Goal: Task Accomplishment & Management: Manage account settings

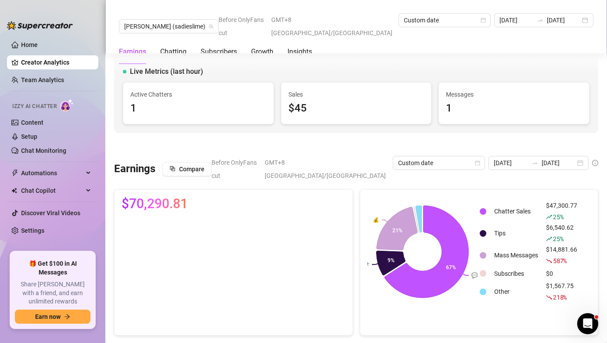
scroll to position [1430, 0]
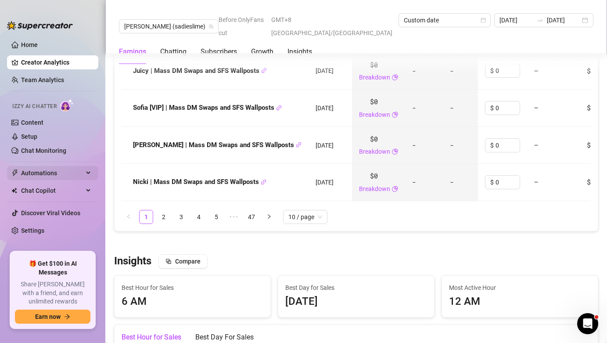
click at [71, 173] on span "Automations" at bounding box center [52, 173] width 62 height 14
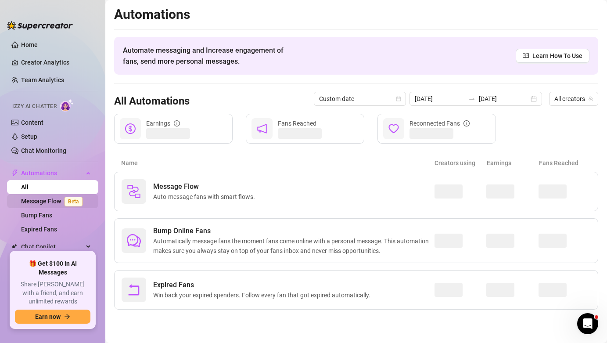
click at [61, 198] on link "Message Flow Beta" at bounding box center [53, 200] width 65 height 7
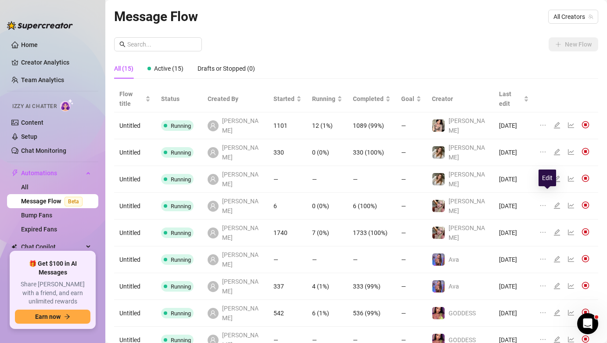
click at [553, 229] on icon "edit" at bounding box center [556, 232] width 7 height 7
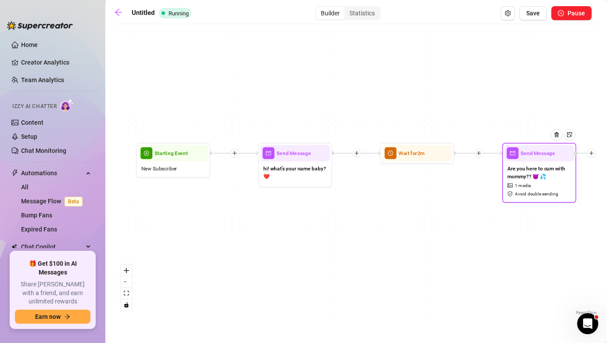
click at [522, 186] on span "1 media" at bounding box center [522, 185] width 16 height 7
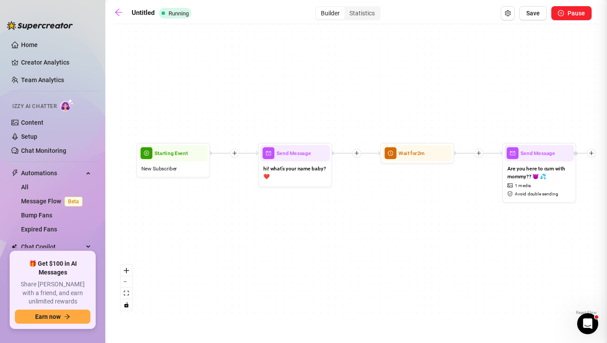
type textarea "Are you here to cum with mommy?? 😈 💦"
click at [522, 186] on div at bounding box center [303, 171] width 607 height 343
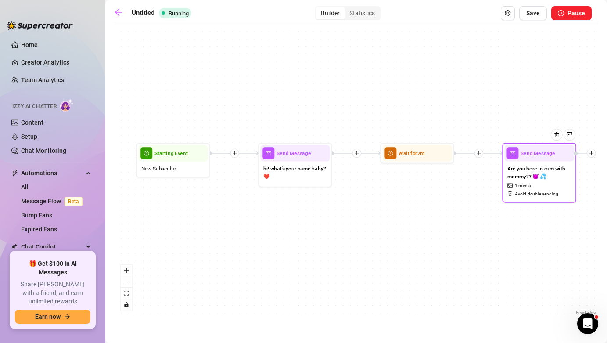
click at [522, 186] on span "1 media" at bounding box center [522, 185] width 16 height 7
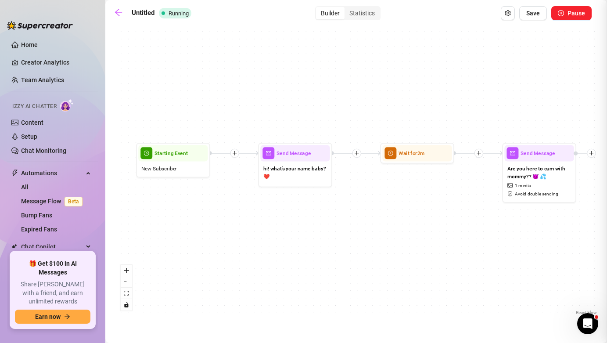
type textarea "Are you here to cum with mommy?? 😈 💦"
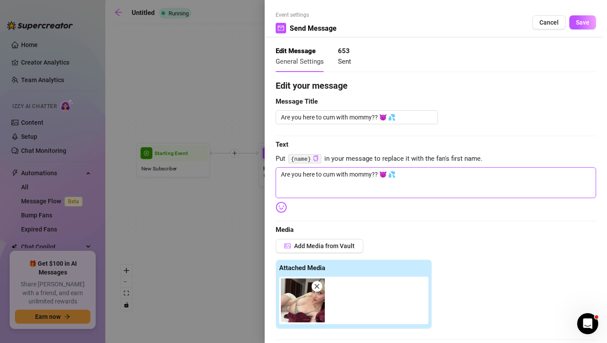
click at [372, 174] on textarea "Are you here to cum with mommy?? 😈 💦" at bounding box center [435, 182] width 320 height 31
drag, startPoint x: 410, startPoint y: 181, endPoint x: 135, endPoint y: 171, distance: 275.2
click at [136, 171] on div "Event settings Send Message Cancel Save Edit Message General Settings 653 Sent …" at bounding box center [303, 171] width 607 height 343
type textarea "T"
type textarea "Te"
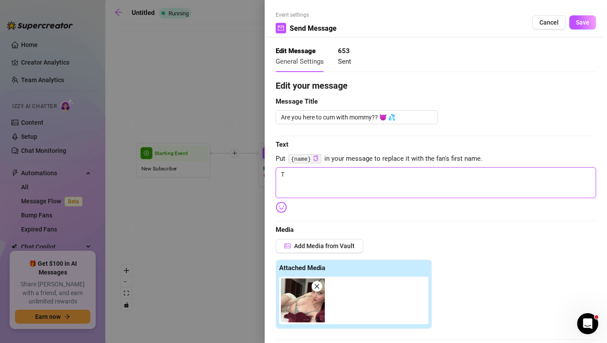
type textarea "Te"
type textarea "Tel"
type textarea "Tell"
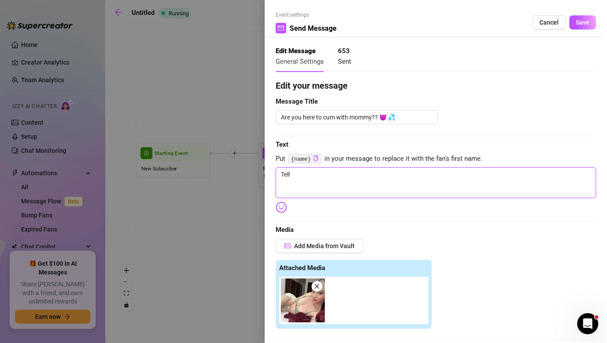
type textarea "Tell"
type textarea "Tell m"
type textarea "Tell me"
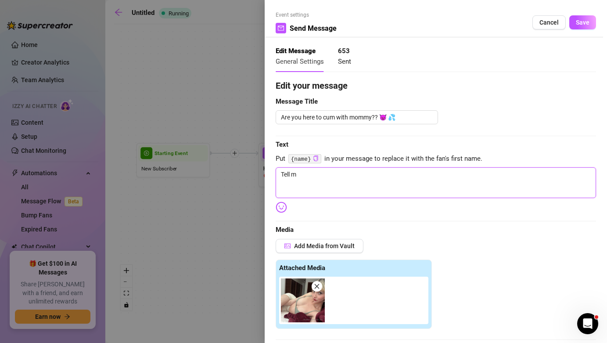
type textarea "Tell me"
type textarea "Tell me a"
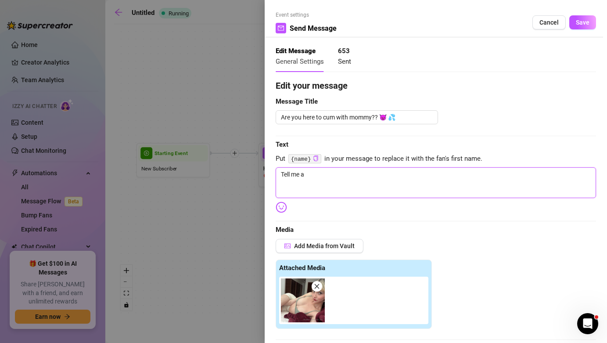
type textarea "Tell me ab"
type textarea "Tell me abo"
type textarea "Tell me abou"
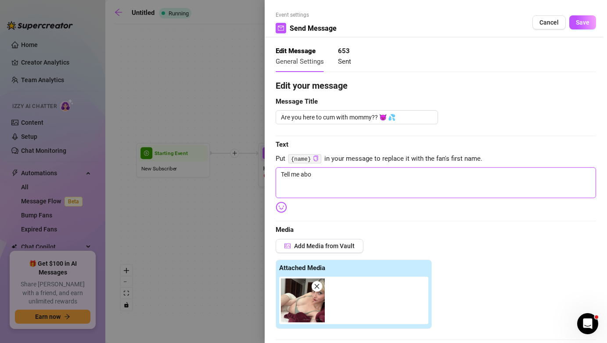
type textarea "Tell me abou"
type textarea "Tell me about"
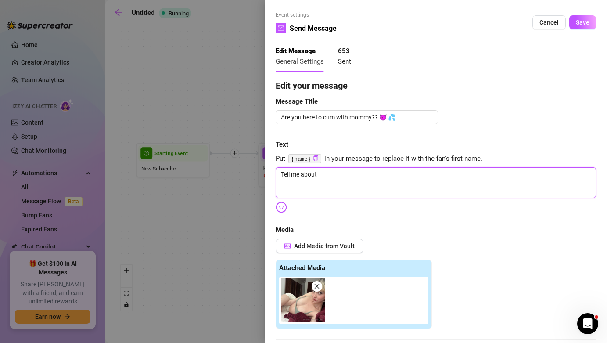
type textarea "Tell me about y"
type textarea "Tell me about yo"
type textarea "Tell me about you"
type textarea "Tell me about your"
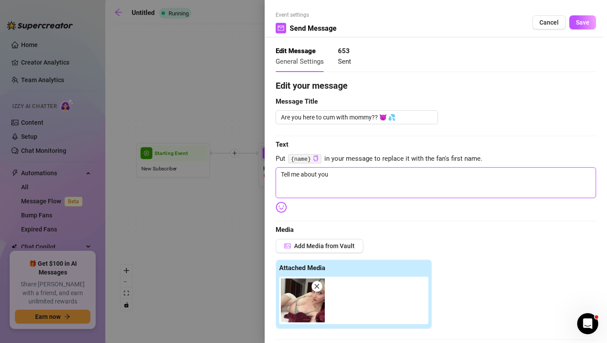
type textarea "Tell me about your"
type textarea "Tell me about yours"
type textarea "Tell me about yourse"
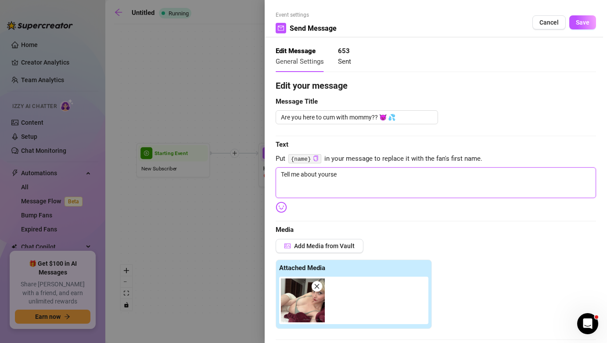
type textarea "Tell me about yoursel"
type textarea "Tell me about yourself"
type textarea "Tell me about yourself b"
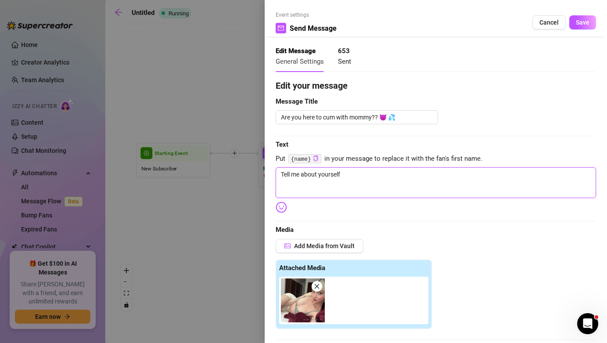
type textarea "Tell me about yourself b"
type textarea "Tell me about yourself ba"
type textarea "Tell me about yourself bab"
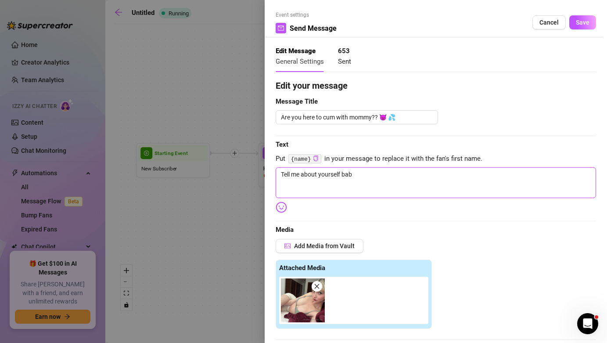
type textarea "Tell me about yourself baby"
type textarea "Tell me about yourself baby!"
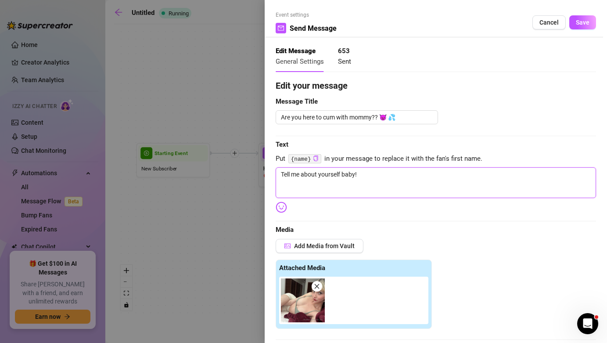
type textarea "Tell me about yourself baby!"
type textarea "Tell me about yourself baby! ❤️"
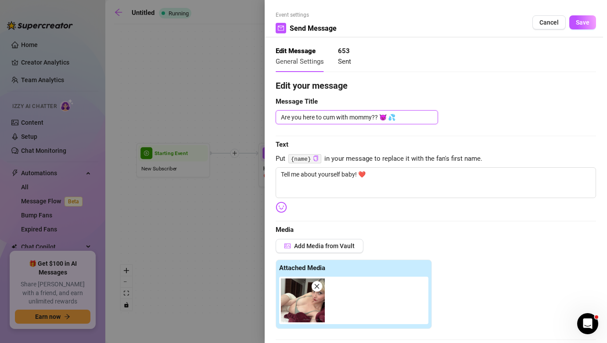
click at [402, 119] on textarea "Are you here to cum with mommy?? 😈 💦" at bounding box center [356, 117] width 162 height 14
paste textarea "Tell me about yourself baby! ❤️"
type textarea "Tell me about yourself baby! ❤️"
click at [578, 29] on button "Save" at bounding box center [582, 22] width 27 height 14
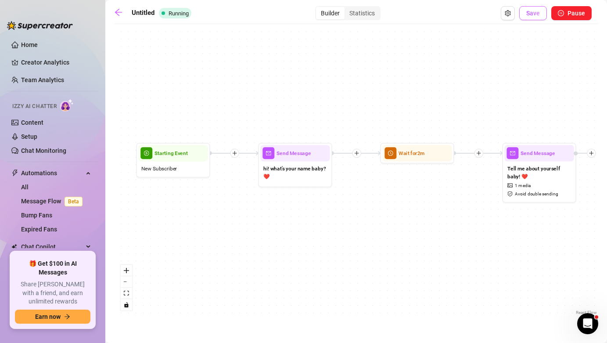
click at [541, 14] on button "Save" at bounding box center [533, 13] width 28 height 14
click at [121, 15] on icon "arrow-left" at bounding box center [118, 12] width 9 height 9
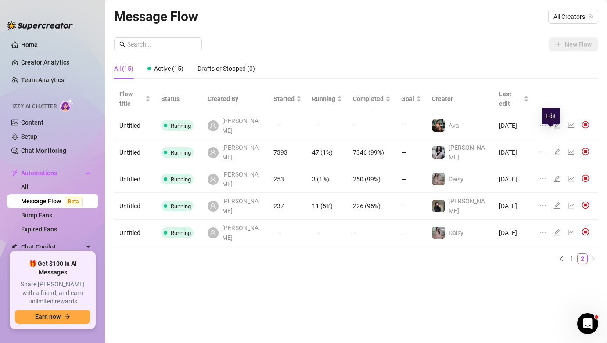
click at [553, 148] on icon "edit" at bounding box center [556, 151] width 7 height 7
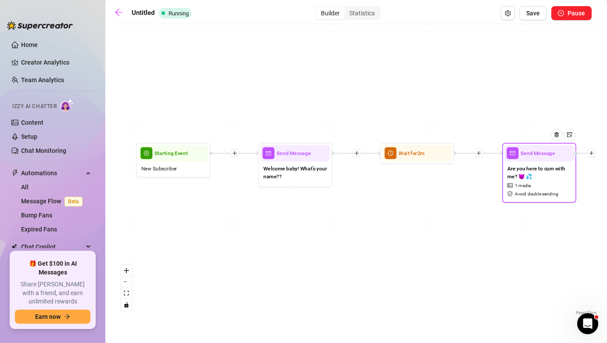
click at [538, 198] on div "Are you here to cum with me? 😈 💦 1 media Avoid double sending" at bounding box center [538, 180] width 69 height 39
type textarea "Are you here to cum with me? 😈 💦"
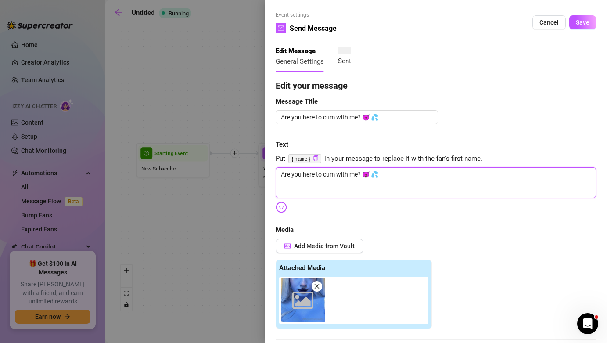
drag, startPoint x: 430, startPoint y: 182, endPoint x: 197, endPoint y: 153, distance: 234.3
click at [197, 153] on div "Event settings Send Message Cancel Save Edit Message General Settings Sent Edit…" at bounding box center [303, 171] width 607 height 343
type textarea "W"
type textarea "Wh"
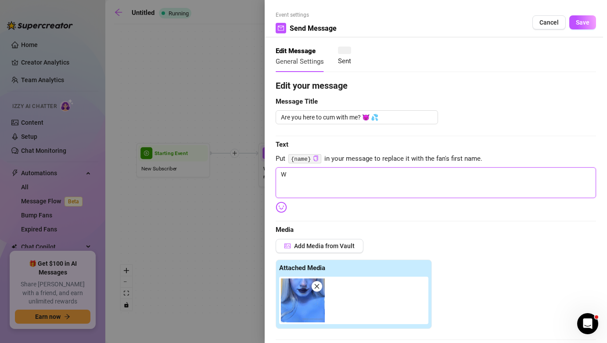
type textarea "Wh"
type textarea "Whe"
type textarea "Wher"
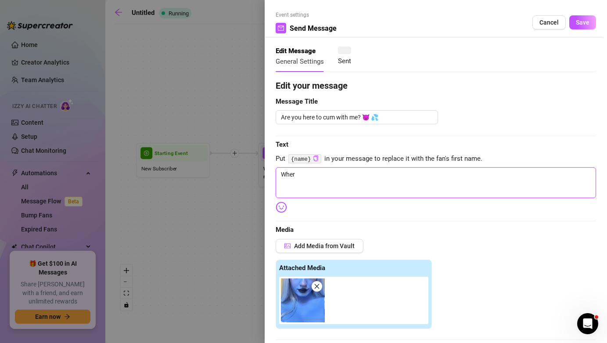
type textarea "Where"
type textarea "Where d"
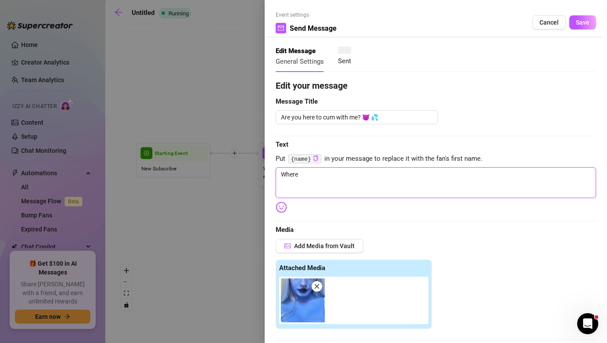
type textarea "Where d"
type textarea "Where di"
type textarea "Where did"
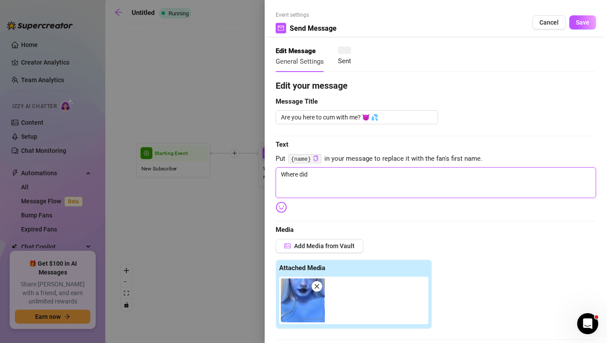
type textarea "Where did"
type textarea "Where did y"
type textarea "Where did yo"
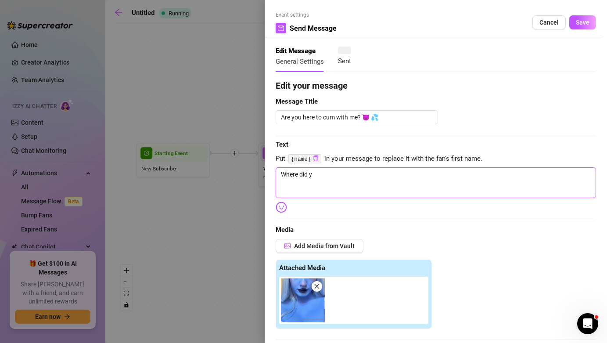
type textarea "Where did yo"
type textarea "Where did you"
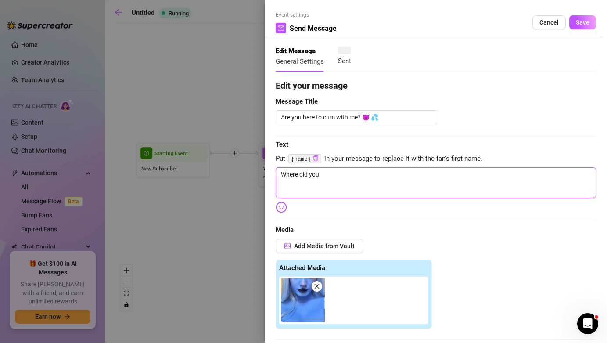
type textarea "Where did you f"
type textarea "Where did you fi"
type textarea "Where did you fin"
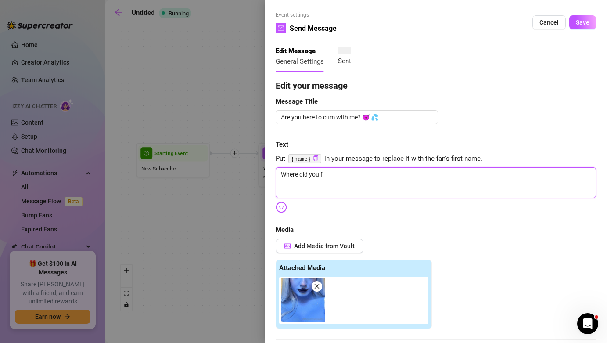
type textarea "Where did you fin"
type textarea "Where did you find"
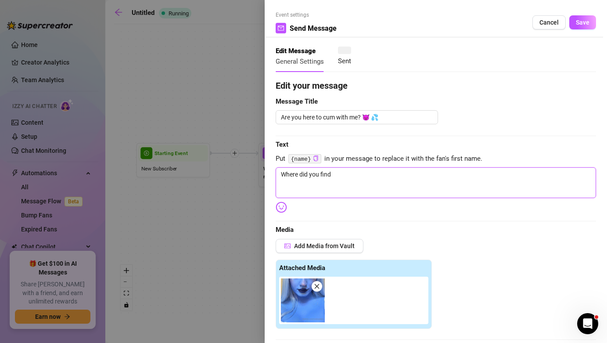
type textarea "Where did you find m"
type textarea "Where did you find me"
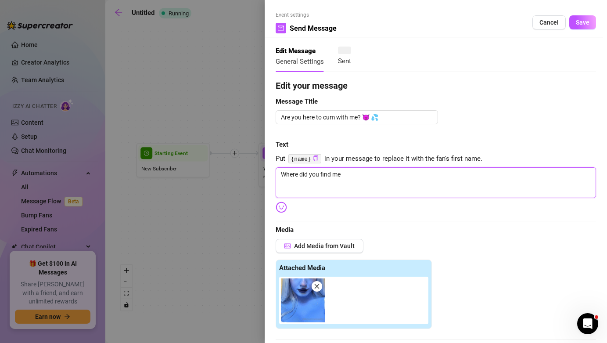
type textarea "Where did you find me"
type textarea "Where did you find me b"
type textarea "Where did you find me ba"
type textarea "Where did you find me bab"
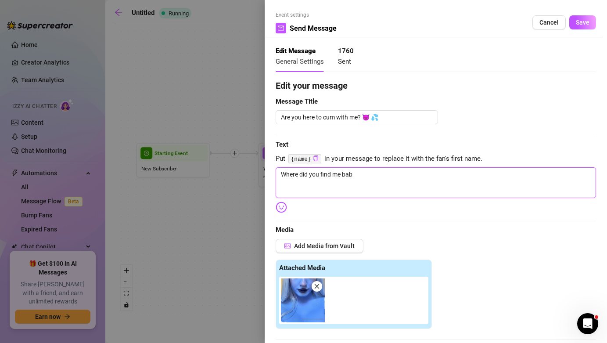
type textarea "Where did you find me baby"
type textarea "Where did you find me baby?"
type textarea "Where did you find me baby??"
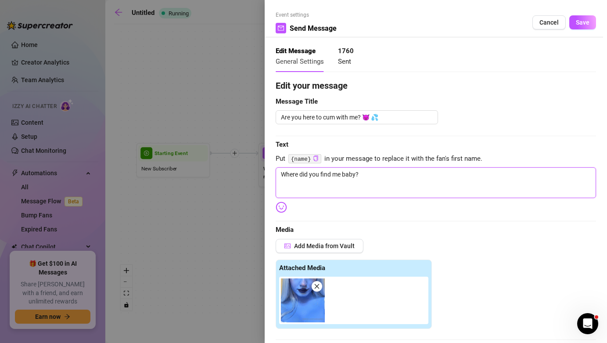
type textarea "Where did you find me baby??"
type textarea "Where did you find me baby?? ❤️"
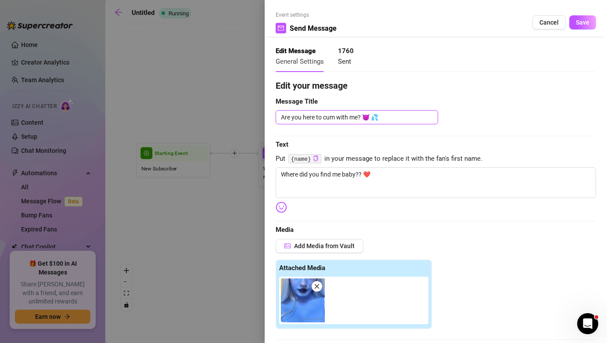
click at [391, 113] on textarea "Are you here to cum with me? 😈 💦" at bounding box center [356, 117] width 162 height 14
paste textarea "Where did you find me baby?? ❤️"
type textarea "Where did you find me baby?? ❤️"
click at [569, 28] on button "Save" at bounding box center [582, 22] width 27 height 14
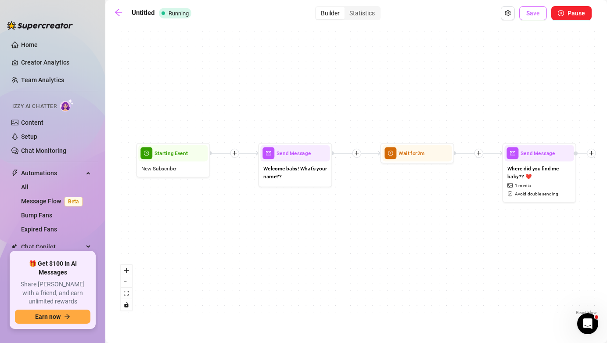
click at [541, 14] on button "Save" at bounding box center [533, 13] width 28 height 14
click at [122, 11] on icon "arrow-left" at bounding box center [118, 12] width 9 height 9
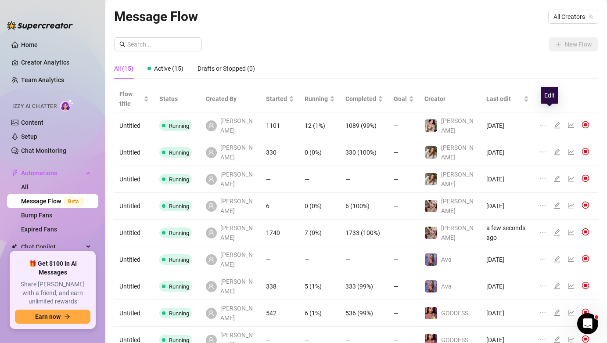
click at [553, 121] on icon "edit" at bounding box center [556, 124] width 7 height 7
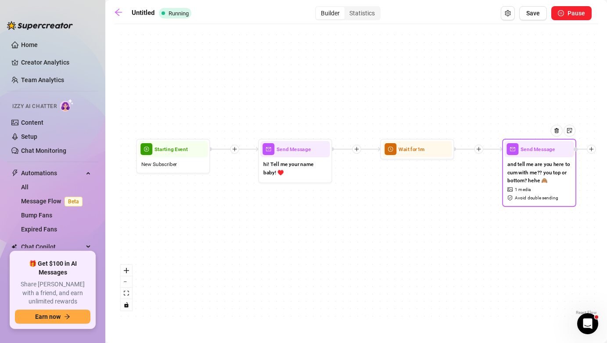
click at [536, 184] on span "and tell me are you here to cum with me?? you top or bottom? hehe 🙈" at bounding box center [539, 172] width 64 height 25
type textarea "and tell me are you here to cum with me?? you top or bottom? hehe 🙈"
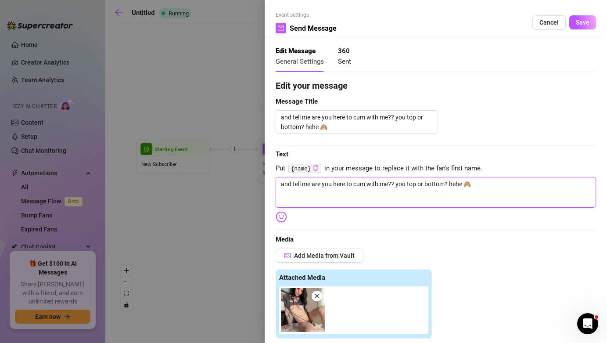
drag, startPoint x: 464, startPoint y: 184, endPoint x: 318, endPoint y: 166, distance: 147.1
click at [318, 166] on div "Edit your message Message Title and tell me are you here to cum with me?? you t…" at bounding box center [435, 338] width 320 height 519
type textarea "h🙈"
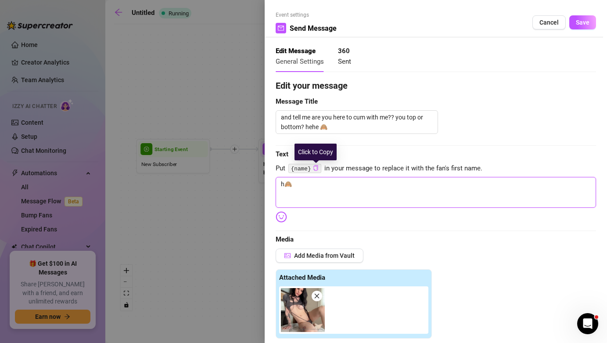
type textarea "ho🙈"
type textarea "how🙈"
type textarea "how 🙈"
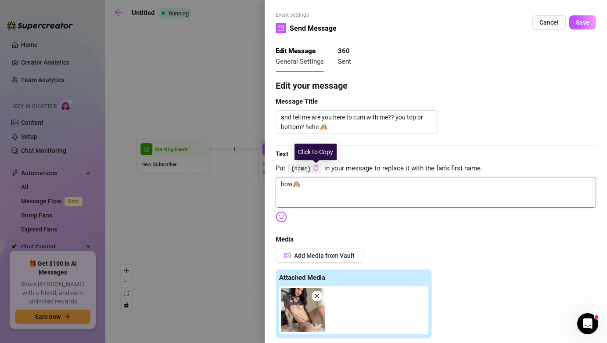
type textarea "how 🙈"
type textarea "how d🙈"
type textarea "how di🙈"
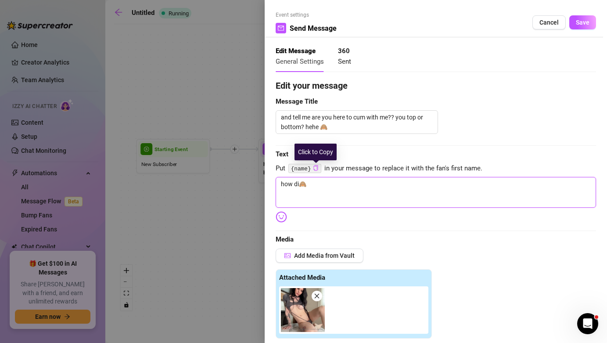
type textarea "how did🙈"
type textarea "how did 🙈"
type textarea "how did y🙈"
type textarea "how did yo🙈"
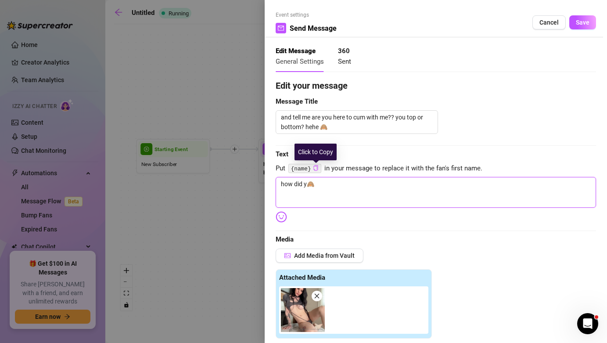
type textarea "how did yo🙈"
type textarea "how did you🙈"
type textarea "how did you 🙈"
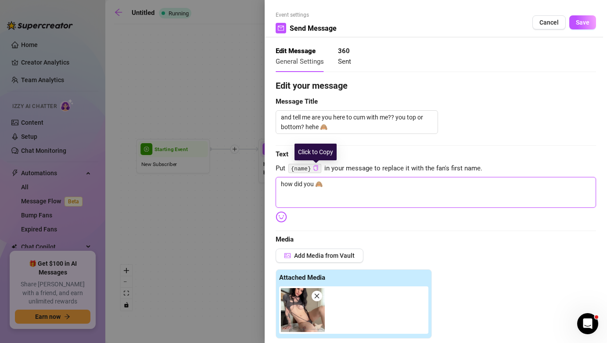
type textarea "how did you f🙈"
type textarea "how did you fi🙈"
type textarea "how did you fin🙈"
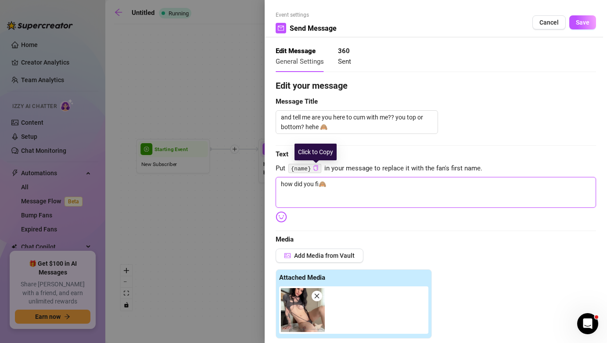
type textarea "how did you fin🙈"
type textarea "how did you find🙈"
type textarea "how did you find 🙈"
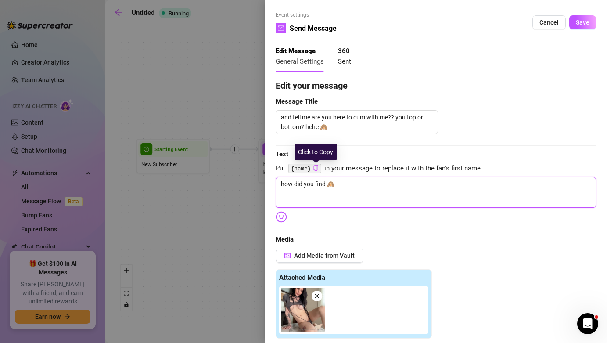
type textarea "how did you find m🙈"
type textarea "how did you find my🙈"
type textarea "how did you find my 🙈"
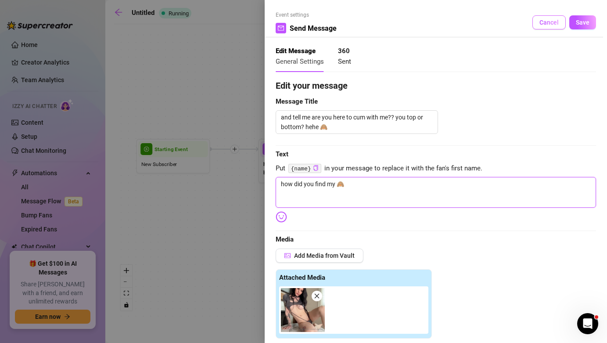
type textarea "how did you find my 🙈"
click at [551, 22] on span "Cancel" at bounding box center [548, 22] width 19 height 7
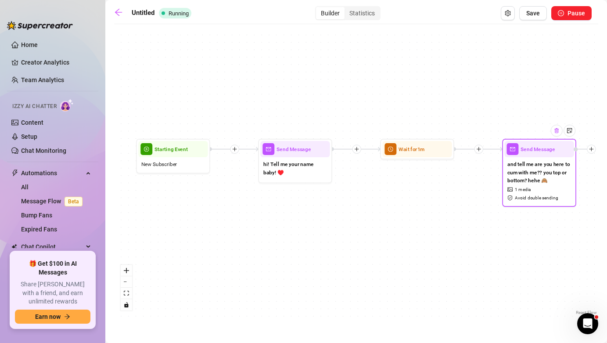
click at [560, 134] on div at bounding box center [556, 131] width 12 height 12
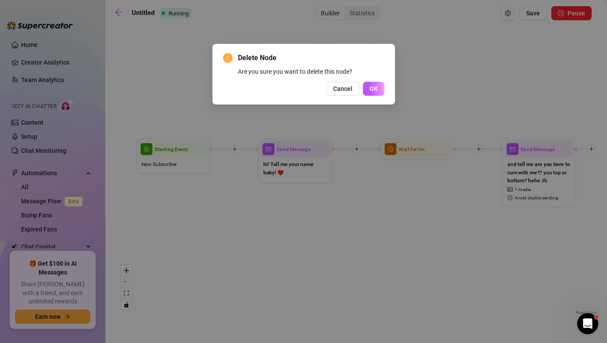
drag, startPoint x: 378, startPoint y: 86, endPoint x: 385, endPoint y: 93, distance: 9.7
click at [377, 86] on button "OK" at bounding box center [373, 89] width 21 height 14
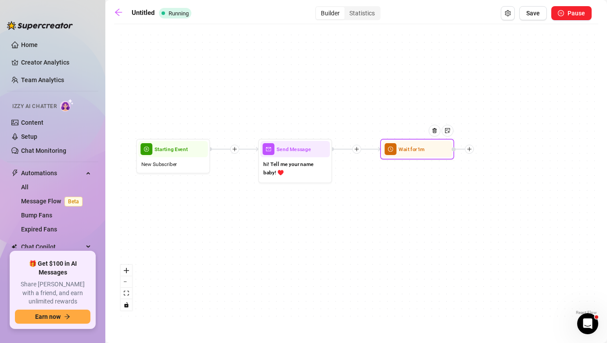
click at [470, 147] on icon "plus" at bounding box center [468, 148] width 5 height 5
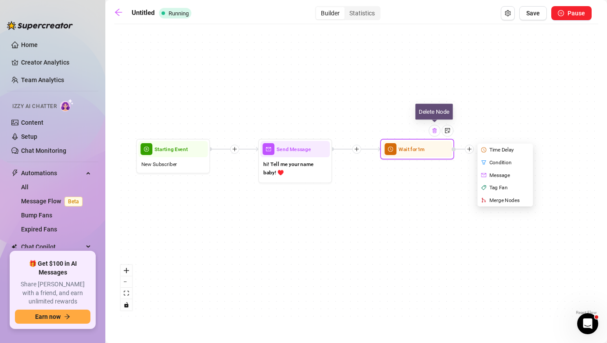
click at [433, 131] on img at bounding box center [434, 131] width 6 height 6
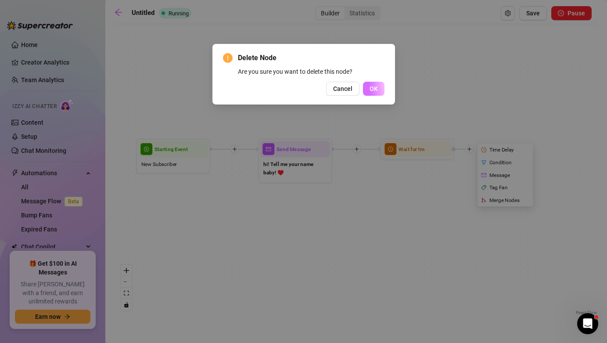
click at [379, 91] on button "OK" at bounding box center [373, 89] width 21 height 14
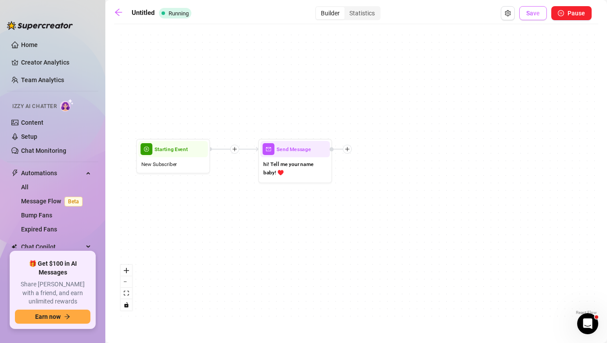
click at [535, 15] on span "Save" at bounding box center [533, 13] width 14 height 7
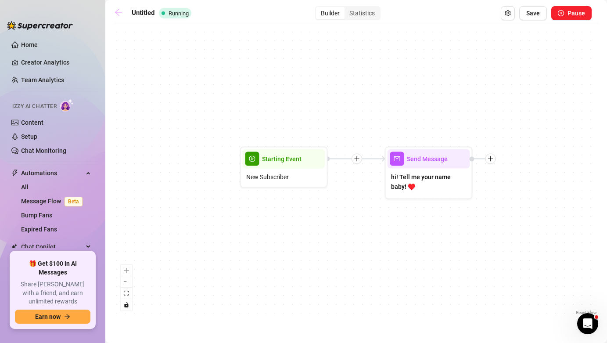
click at [118, 11] on icon "arrow-left" at bounding box center [118, 12] width 9 height 9
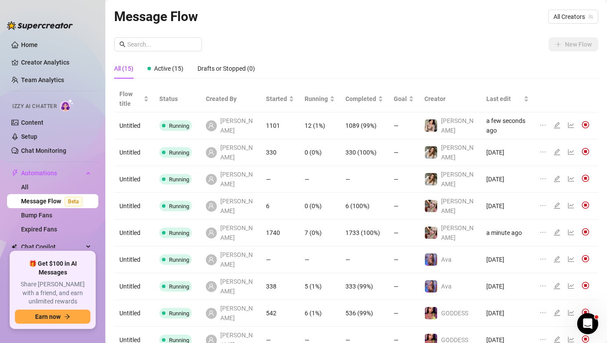
click at [553, 309] on icon "edit" at bounding box center [556, 312] width 7 height 7
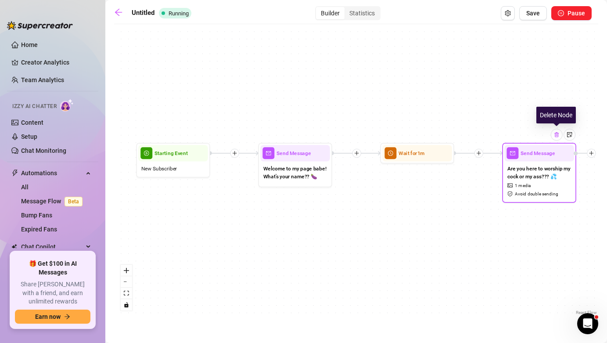
click at [559, 134] on img at bounding box center [556, 135] width 6 height 6
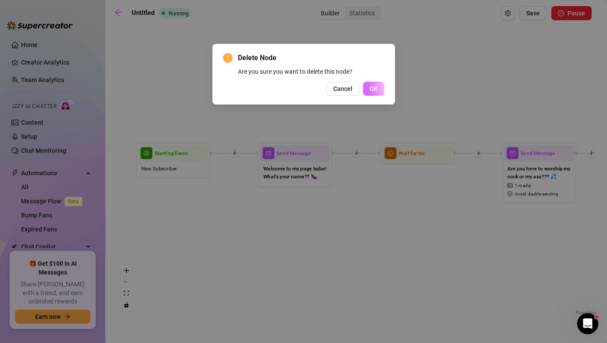
click at [375, 87] on span "OK" at bounding box center [373, 88] width 8 height 7
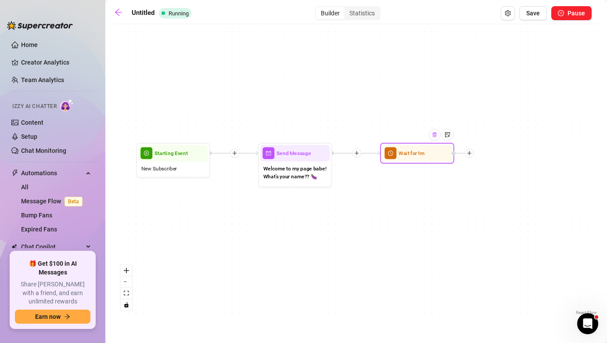
click at [435, 139] on div at bounding box center [435, 135] width 12 height 12
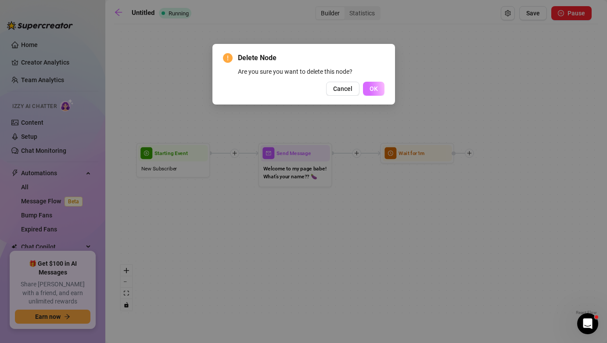
drag, startPoint x: 364, startPoint y: 96, endPoint x: 370, endPoint y: 93, distance: 6.5
click at [365, 96] on div "Delete Node Are you sure you want to delete this node? Cancel OK" at bounding box center [303, 74] width 182 height 61
click at [370, 93] on button "OK" at bounding box center [373, 89] width 21 height 14
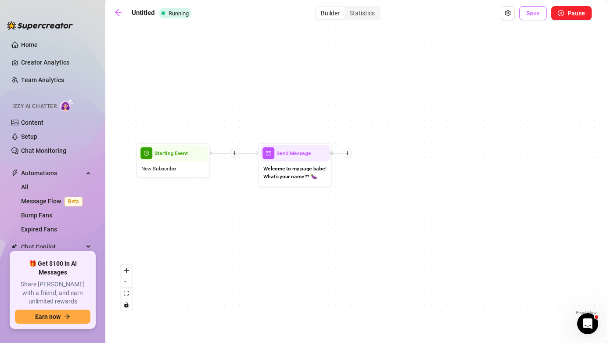
click at [533, 17] on button "Save" at bounding box center [533, 13] width 28 height 14
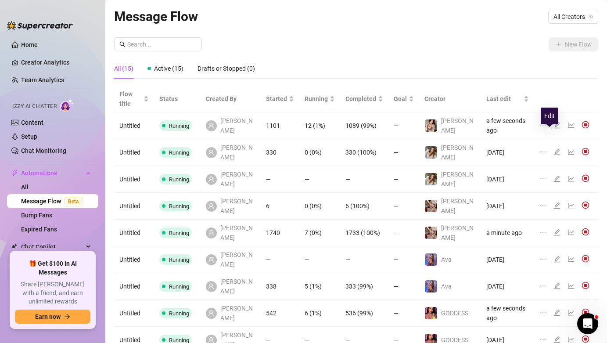
click at [553, 148] on icon "edit" at bounding box center [556, 151] width 7 height 7
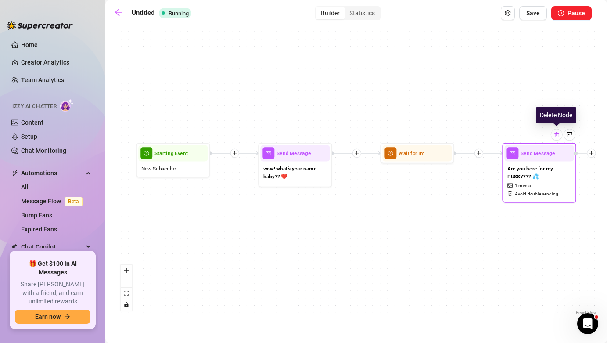
click at [557, 138] on div at bounding box center [556, 135] width 12 height 12
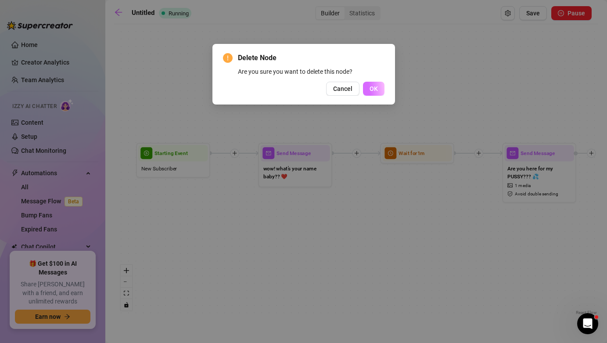
click at [380, 86] on button "OK" at bounding box center [373, 89] width 21 height 14
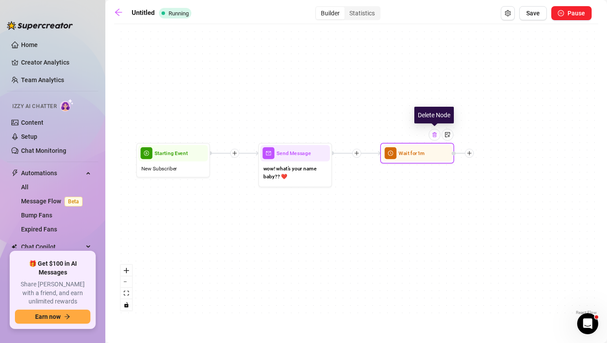
click at [436, 136] on img at bounding box center [434, 135] width 6 height 6
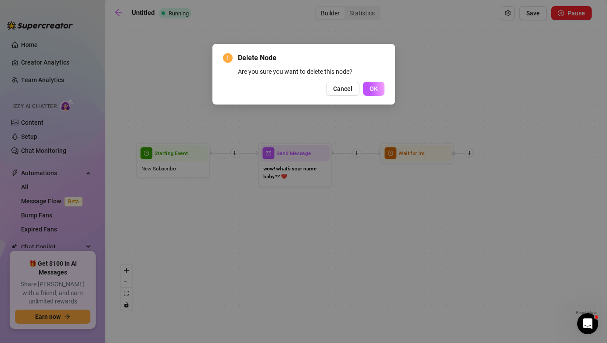
click at [381, 89] on button "OK" at bounding box center [373, 89] width 21 height 14
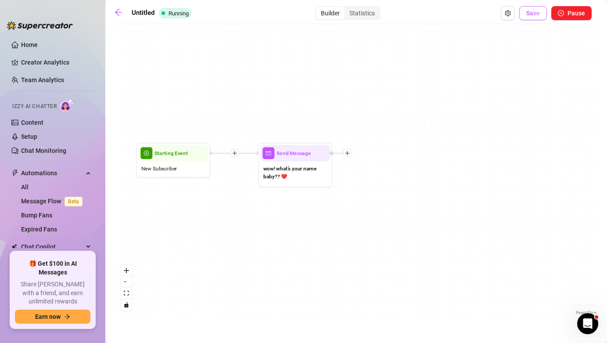
click at [534, 16] on span "Save" at bounding box center [533, 13] width 14 height 7
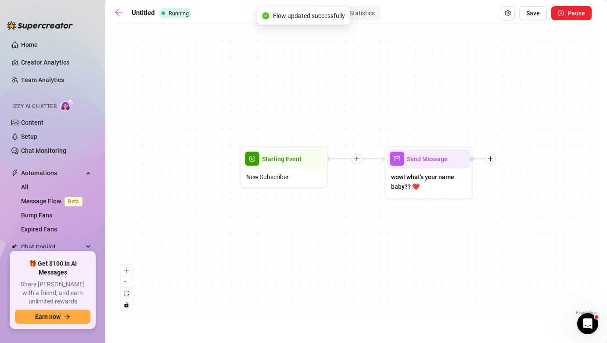
click at [118, 15] on icon "arrow-left" at bounding box center [118, 12] width 7 height 7
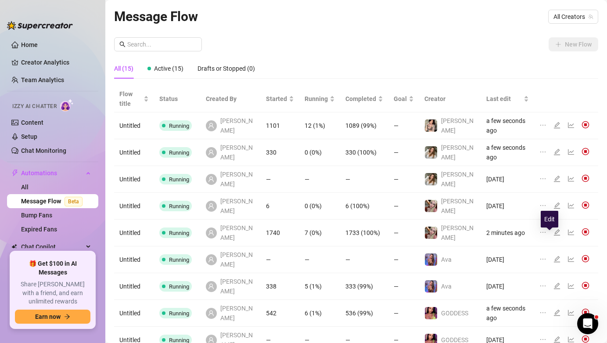
click at [553, 282] on icon "edit" at bounding box center [556, 285] width 7 height 7
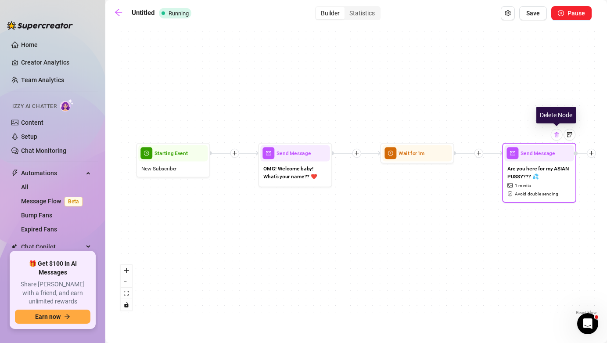
click at [556, 133] on img at bounding box center [556, 135] width 6 height 6
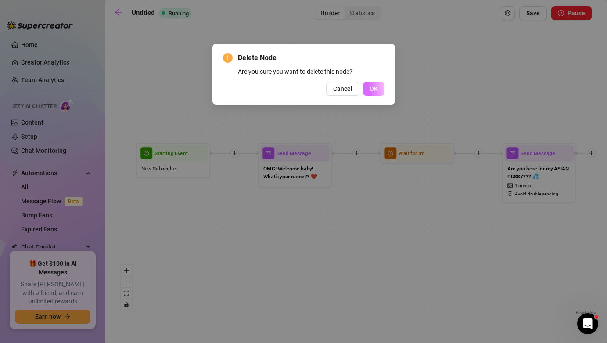
click at [383, 89] on button "OK" at bounding box center [373, 89] width 21 height 14
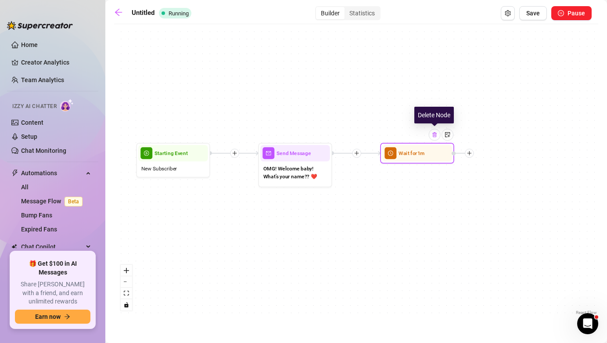
click at [436, 130] on div at bounding box center [435, 135] width 12 height 12
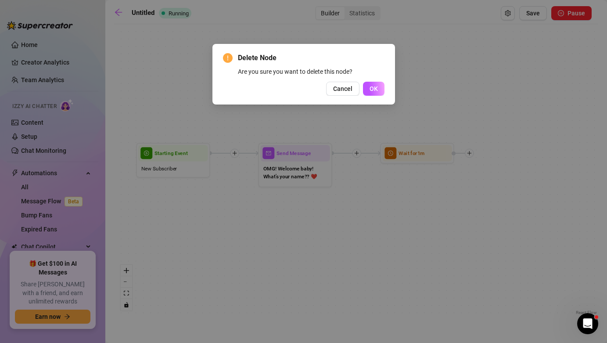
drag, startPoint x: 384, startPoint y: 92, endPoint x: 460, endPoint y: 83, distance: 76.4
click at [384, 91] on button "OK" at bounding box center [373, 89] width 21 height 14
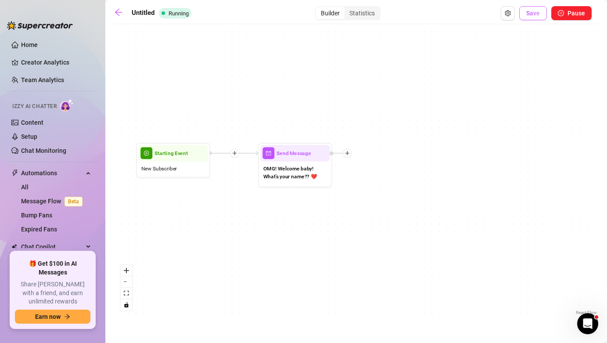
click at [532, 15] on span "Save" at bounding box center [533, 13] width 14 height 7
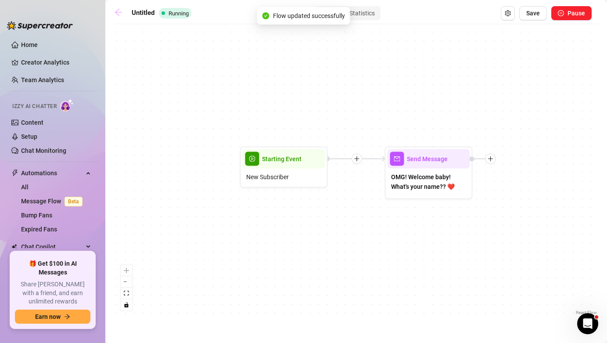
click at [119, 12] on icon "arrow-left" at bounding box center [118, 12] width 7 height 7
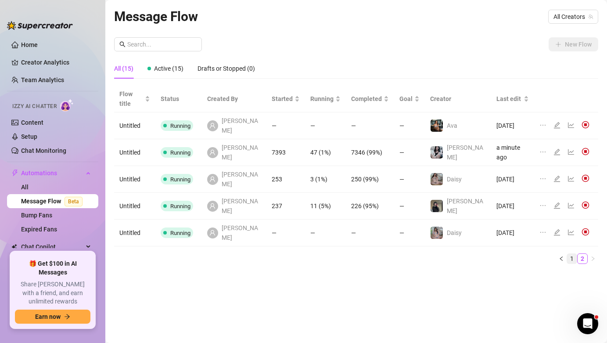
click at [573, 254] on link "1" at bounding box center [572, 259] width 10 height 10
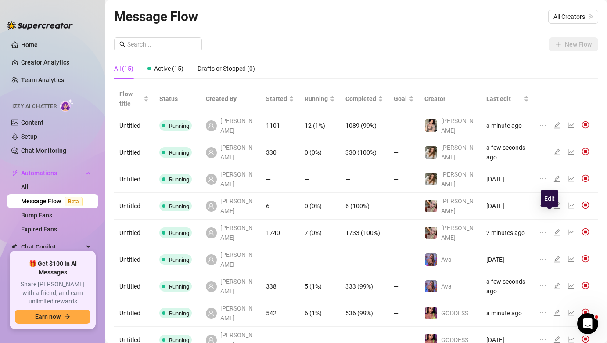
click at [554, 256] on icon "edit" at bounding box center [557, 259] width 6 height 6
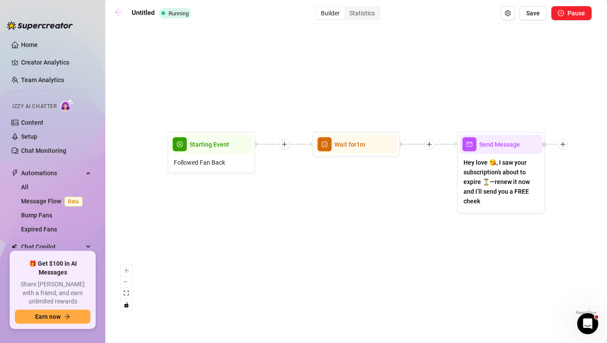
click at [117, 10] on icon "arrow-left" at bounding box center [118, 12] width 7 height 7
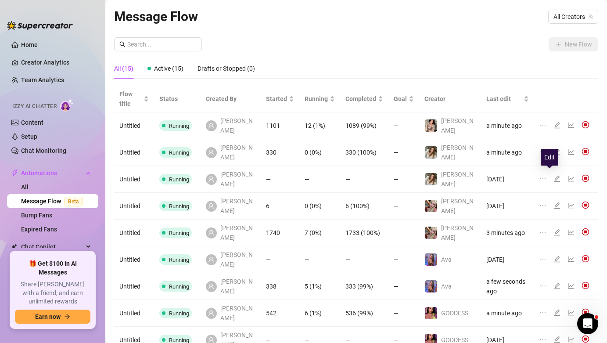
click at [553, 202] on icon "edit" at bounding box center [556, 205] width 7 height 7
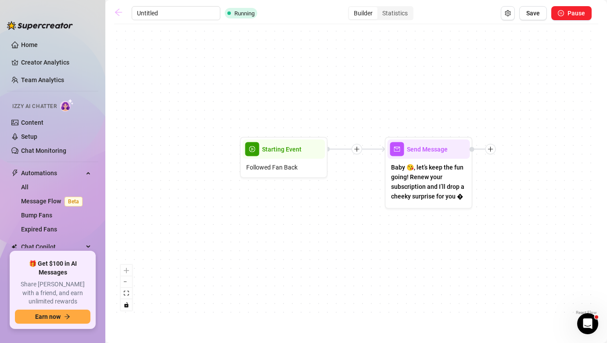
click at [121, 10] on icon "arrow-left" at bounding box center [118, 12] width 9 height 9
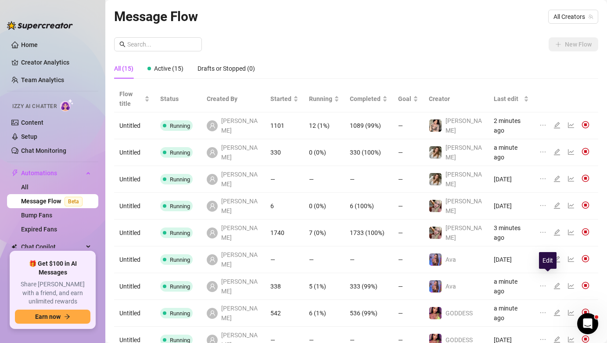
click at [554, 336] on icon "edit" at bounding box center [557, 339] width 6 height 6
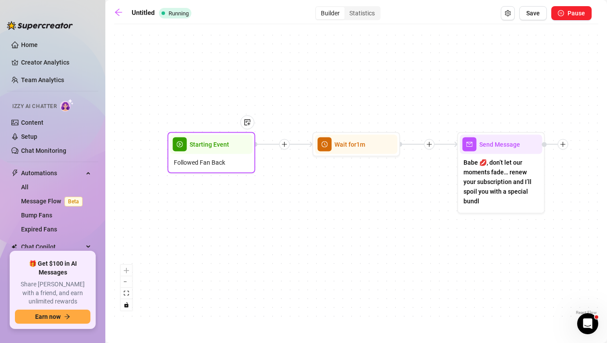
click at [201, 151] on div "Starting Event" at bounding box center [211, 144] width 82 height 19
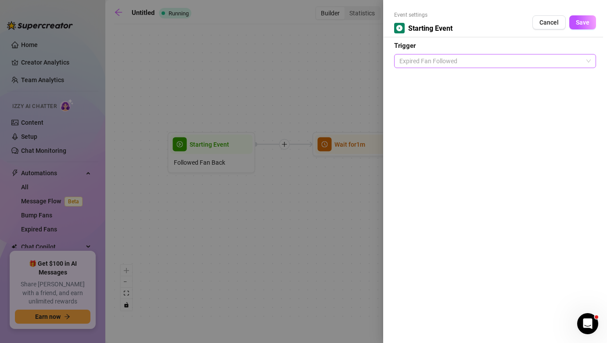
click at [468, 67] on span "Expired Fan Followed" at bounding box center [494, 60] width 191 height 13
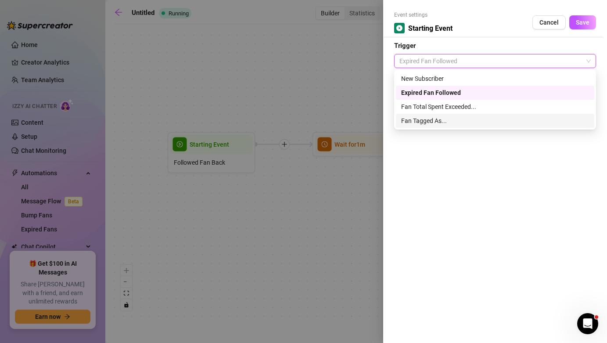
click at [475, 119] on div "Fan Tagged As..." at bounding box center [495, 121] width 188 height 10
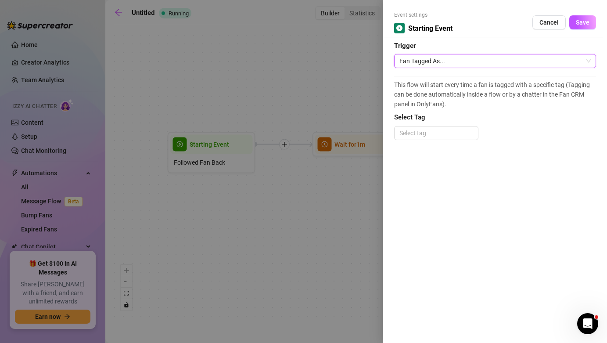
click at [467, 122] on div "This flow will start every time a fan is tagged with a specific tag (Tagging ca…" at bounding box center [495, 112] width 202 height 72
click at [467, 128] on div at bounding box center [436, 133] width 81 height 12
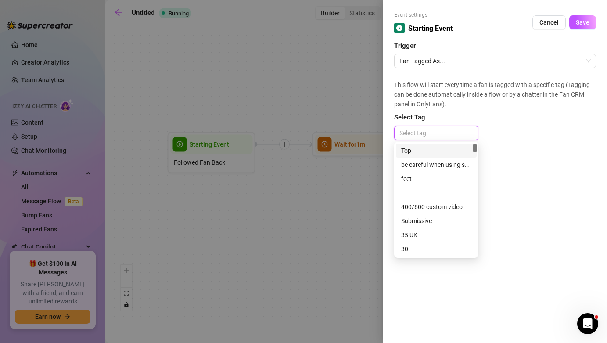
click at [467, 128] on div at bounding box center [436, 133] width 81 height 12
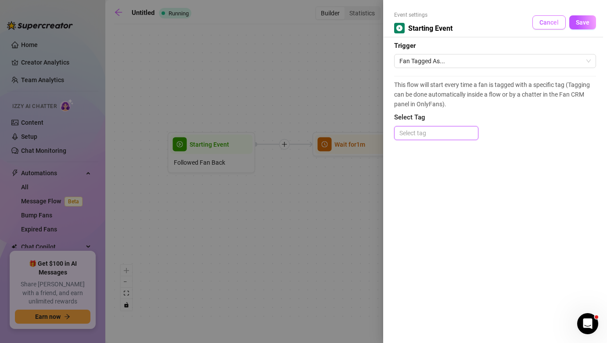
click at [544, 25] on span "Cancel" at bounding box center [548, 22] width 19 height 7
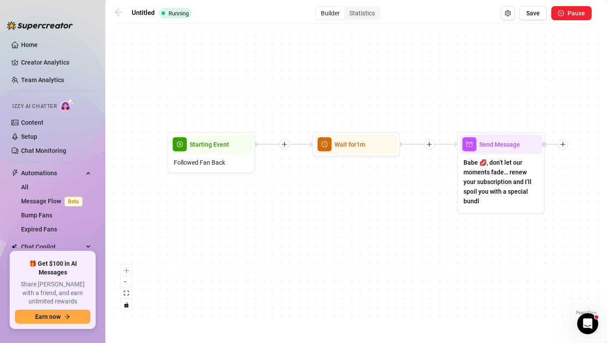
click at [114, 11] on icon "arrow-left" at bounding box center [118, 12] width 9 height 9
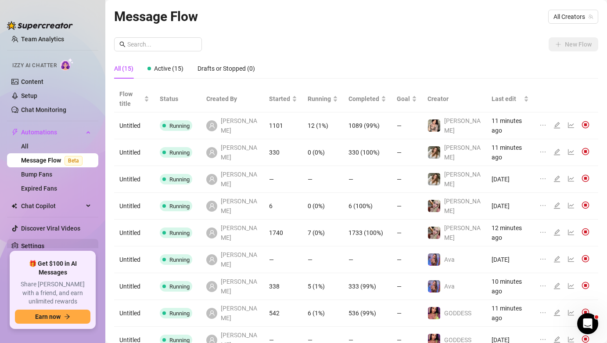
click at [43, 249] on link "Settings" at bounding box center [32, 245] width 23 height 7
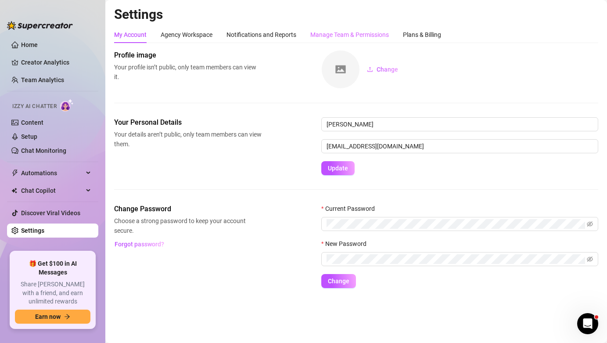
click at [344, 29] on div "Manage Team & Permissions" at bounding box center [349, 34] width 79 height 17
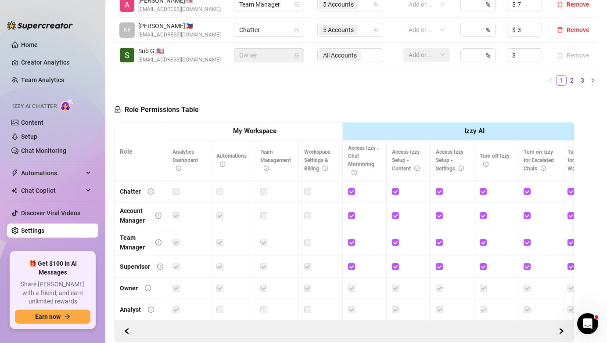
scroll to position [324, 0]
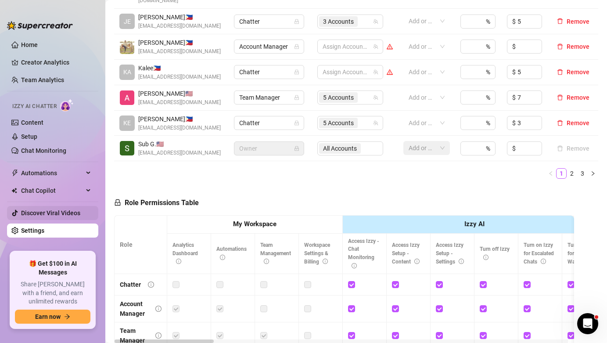
click at [55, 213] on link "Discover Viral Videos" at bounding box center [50, 212] width 59 height 7
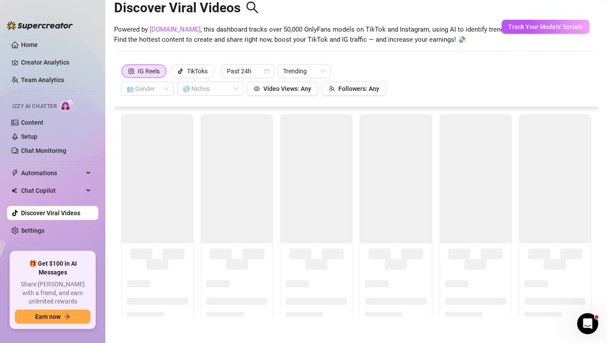
scroll to position [19, 0]
click at [44, 227] on link "Settings" at bounding box center [32, 230] width 23 height 7
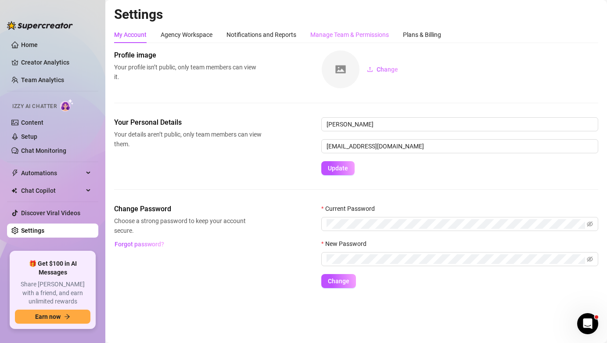
click at [350, 29] on div "Manage Team & Permissions" at bounding box center [349, 34] width 79 height 17
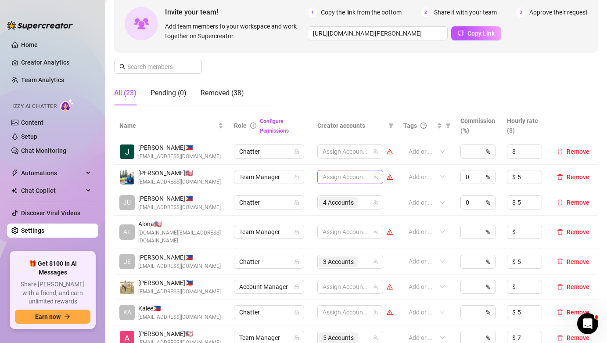
scroll to position [85, 0]
click at [364, 173] on div at bounding box center [345, 176] width 53 height 12
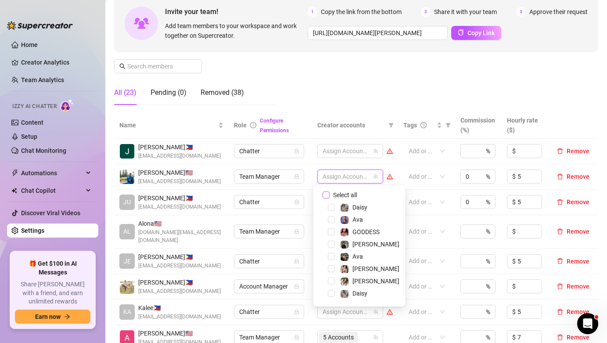
click at [355, 192] on span "Select all" at bounding box center [344, 195] width 31 height 10
click at [329, 192] on input "Select all" at bounding box center [325, 194] width 7 height 7
checkbox input "true"
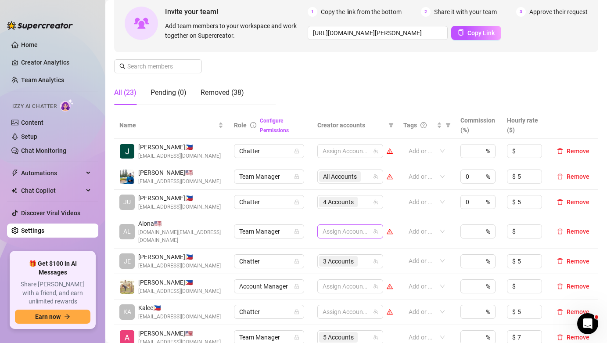
click at [354, 229] on div at bounding box center [345, 231] width 53 height 12
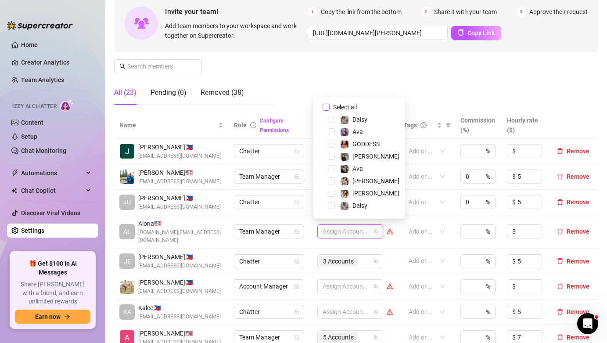
click at [349, 107] on span "Select all" at bounding box center [344, 107] width 31 height 10
click at [329, 107] on input "Select all" at bounding box center [325, 107] width 7 height 7
checkbox input "true"
click at [404, 88] on div "Manage Team Members Manage your team members, their commission and hourly rate,…" at bounding box center [356, 38] width 484 height 146
